Goal: Navigation & Orientation: Find specific page/section

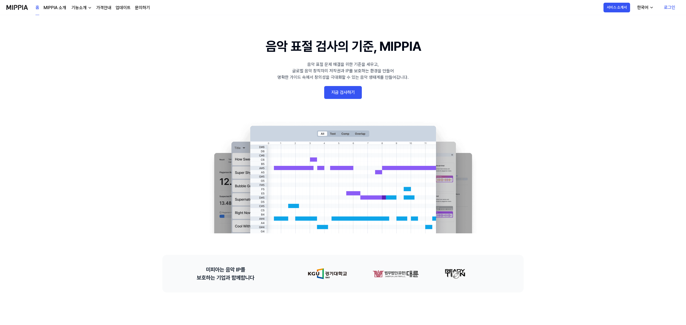
click at [346, 93] on link "지금 검사하기" at bounding box center [343, 92] width 38 height 13
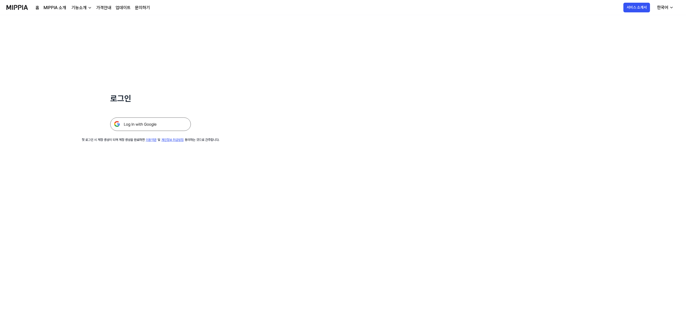
click at [161, 125] on img at bounding box center [150, 124] width 81 height 13
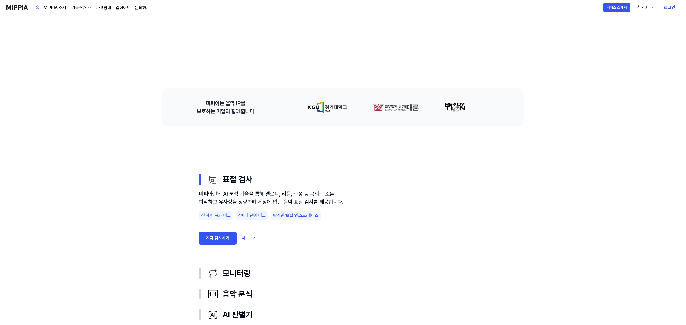
scroll to position [190, 0]
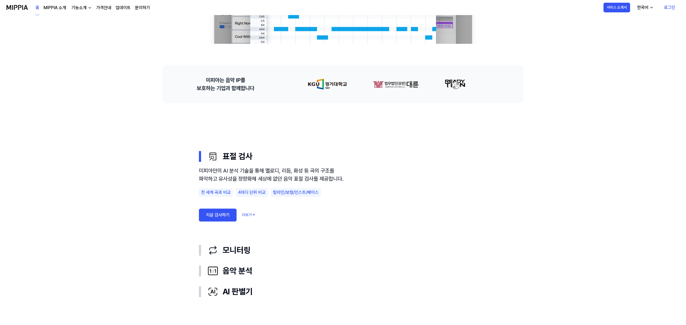
click at [80, 10] on div "기능소개" at bounding box center [78, 8] width 17 height 6
click at [103, 10] on link "가격안내" at bounding box center [103, 8] width 15 height 6
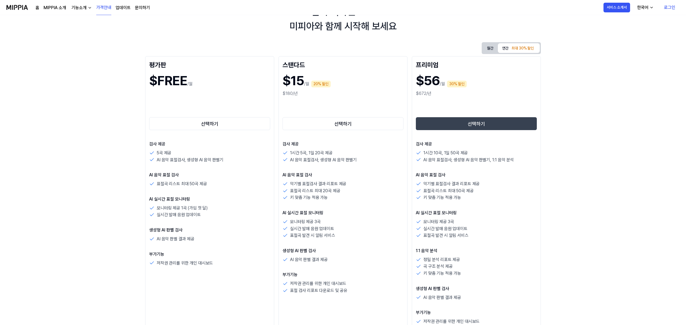
scroll to position [0, 0]
